Goal: Transaction & Acquisition: Download file/media

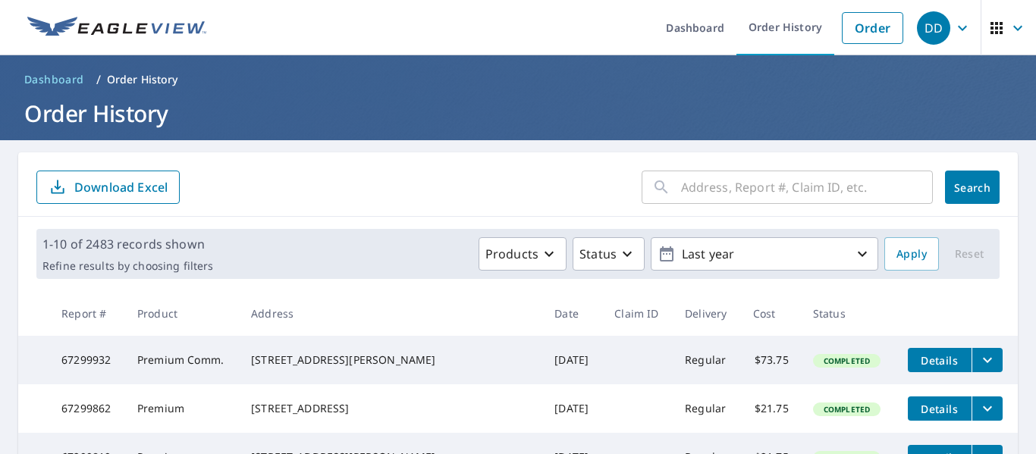
click at [761, 195] on input "text" at bounding box center [807, 187] width 252 height 42
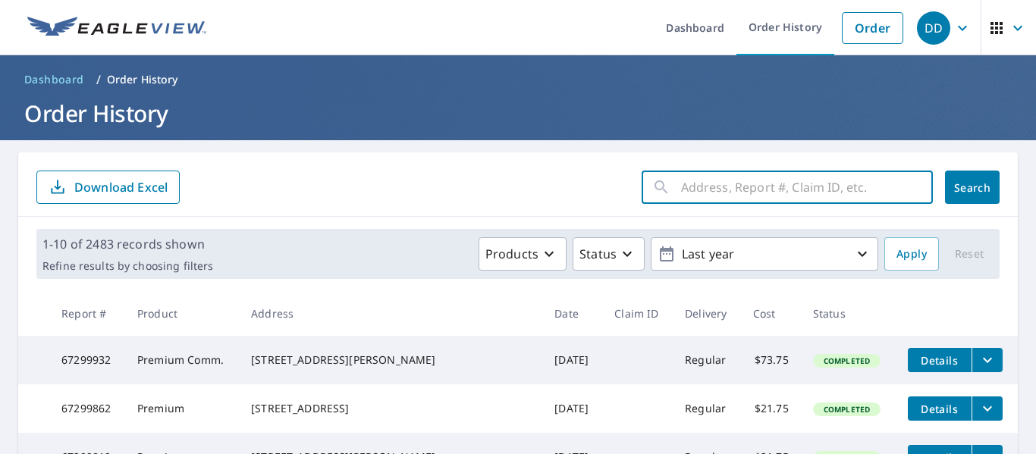
paste input "[STREET_ADDRESS]"
type input "[STREET_ADDRESS]"
click at [979, 190] on span "Search" at bounding box center [972, 188] width 30 height 14
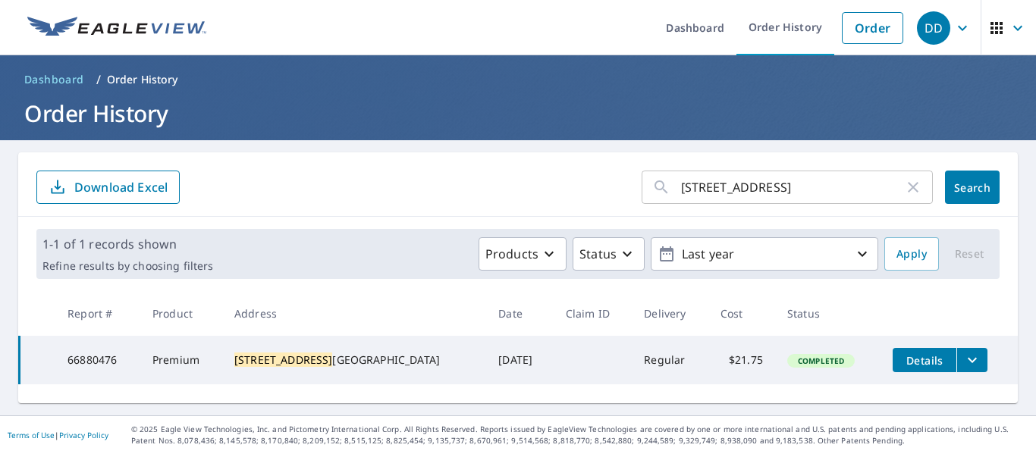
click at [979, 361] on button "filesDropdownBtn-66880476" at bounding box center [972, 360] width 31 height 24
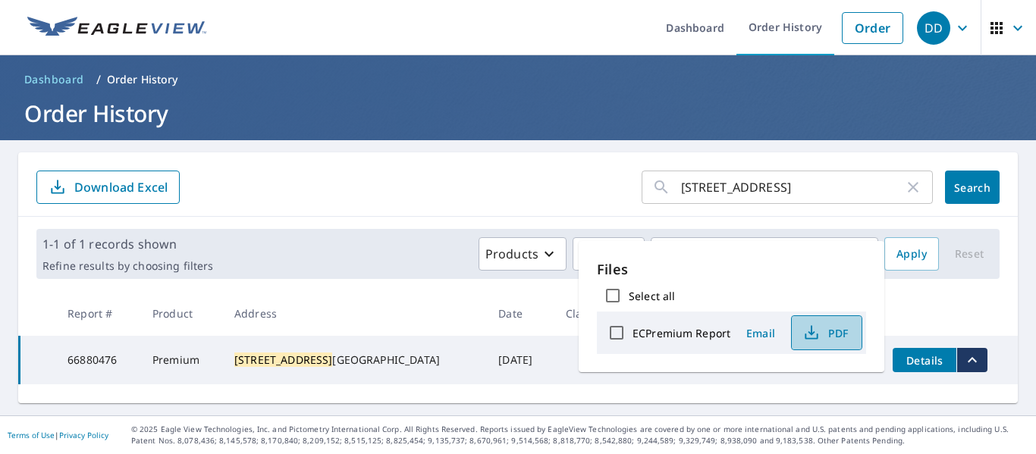
click at [810, 335] on icon "button" at bounding box center [811, 330] width 7 height 10
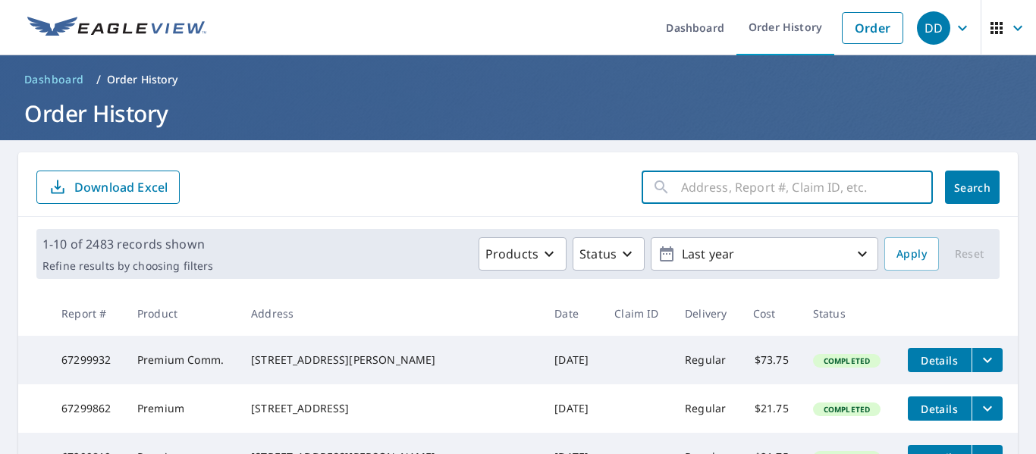
click at [705, 181] on input "text" at bounding box center [807, 187] width 252 height 42
paste input "3 Eva Ct"
type input "3 Eva Ct"
click at [961, 184] on span "Search" at bounding box center [972, 188] width 30 height 14
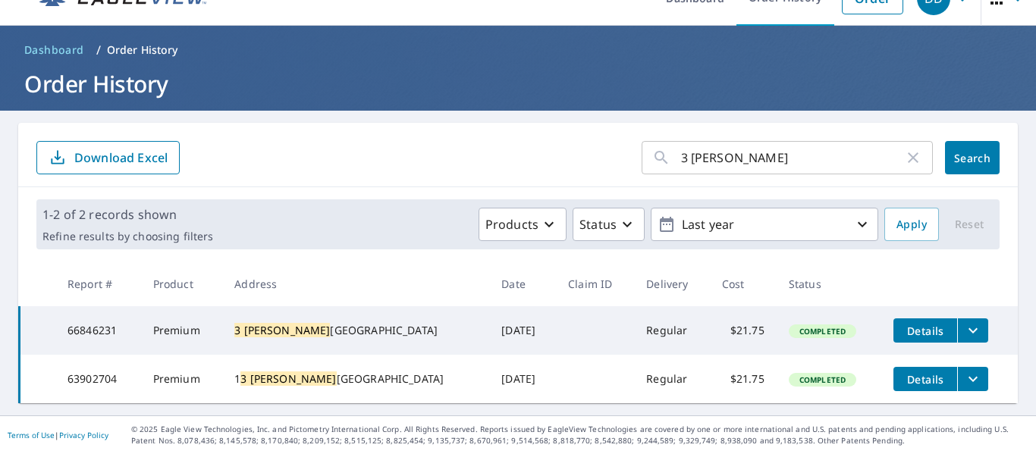
scroll to position [34, 0]
click at [964, 324] on icon "filesDropdownBtn-66846231" at bounding box center [973, 331] width 18 height 18
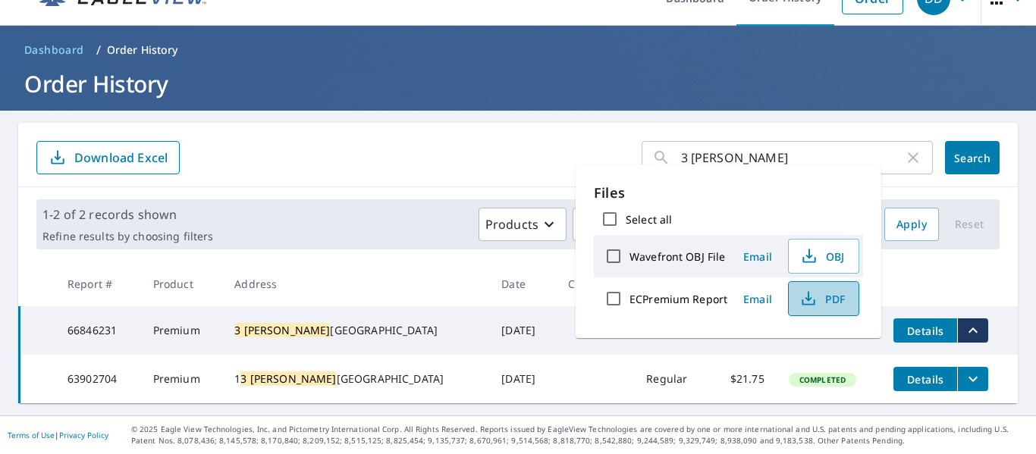
click at [822, 301] on span "PDF" at bounding box center [822, 299] width 49 height 18
